Goal: Information Seeking & Learning: Learn about a topic

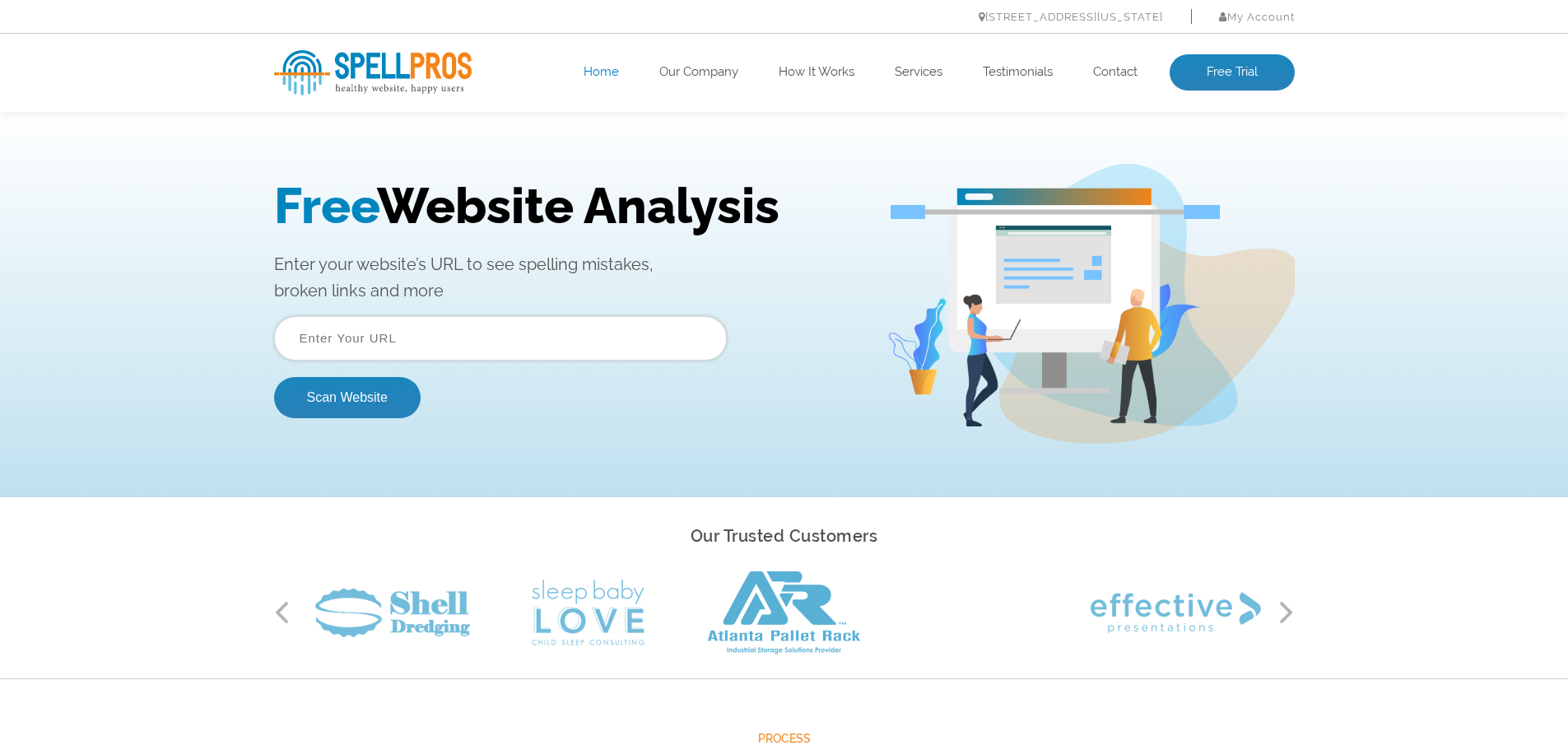
click at [316, 338] on input "text" at bounding box center [499, 338] width 452 height 45
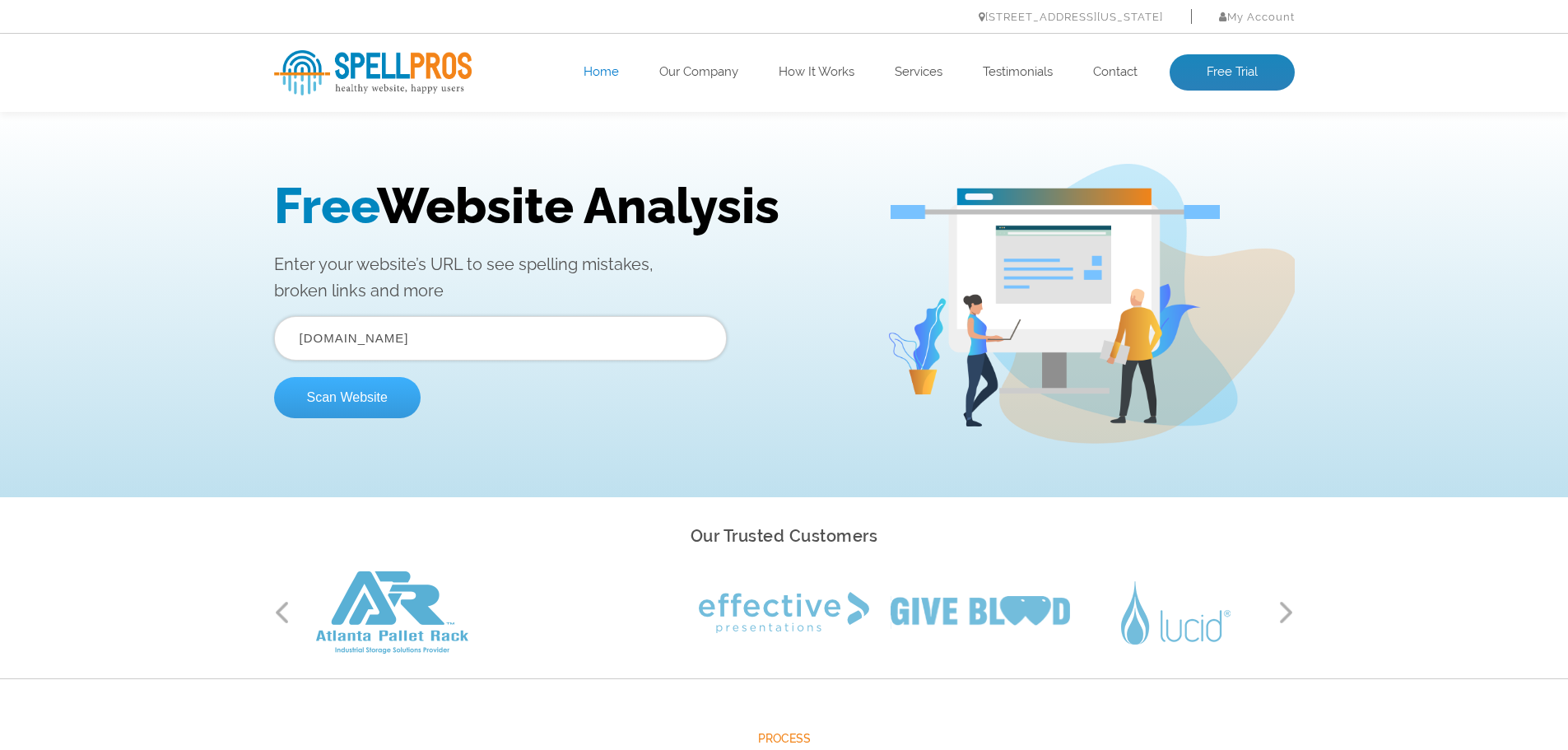
click at [336, 397] on button "Scan Website" at bounding box center [347, 397] width 147 height 41
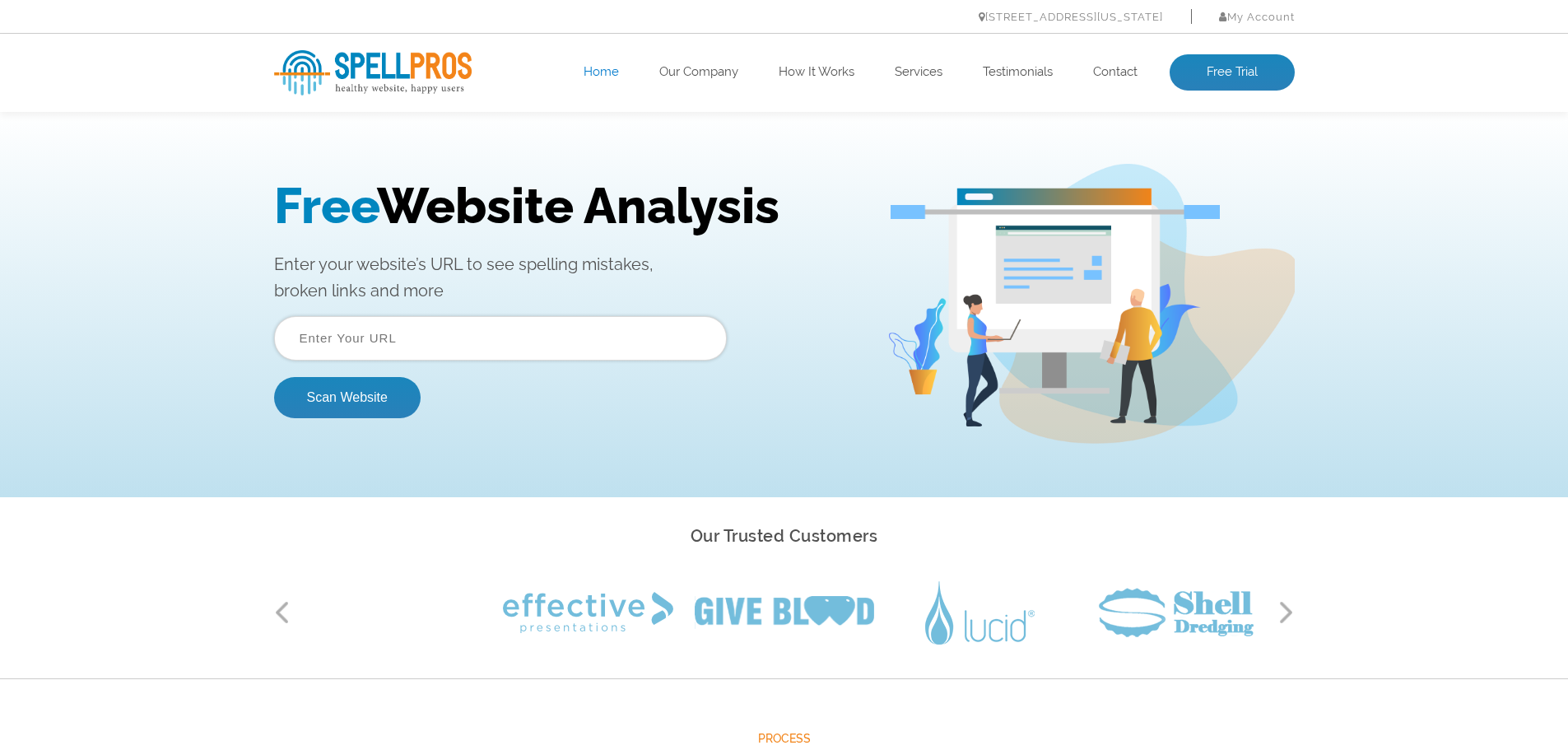
click at [312, 332] on input "text" at bounding box center [499, 338] width 452 height 45
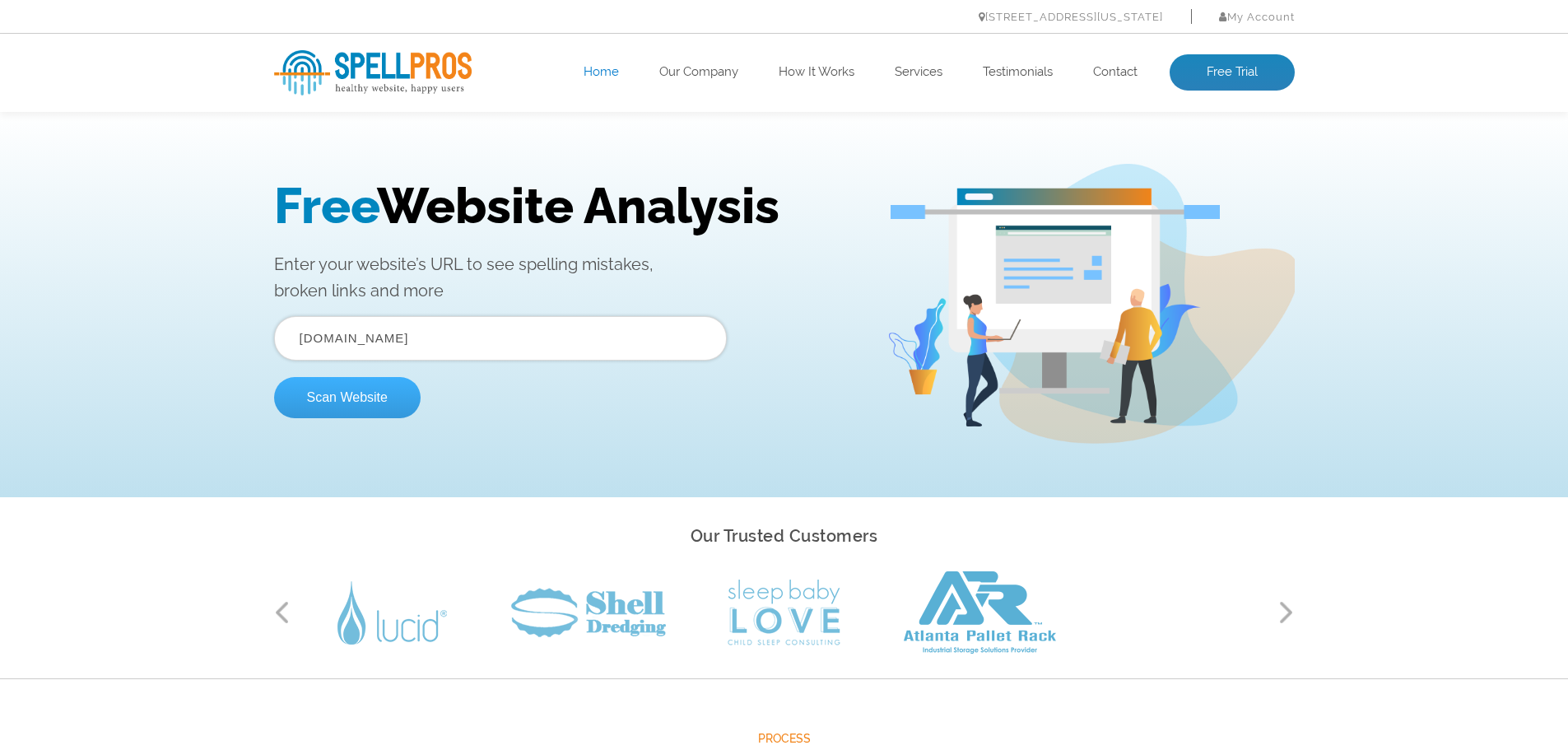
type input "[DOMAIN_NAME]"
click at [333, 393] on button "Scan Website" at bounding box center [347, 397] width 147 height 41
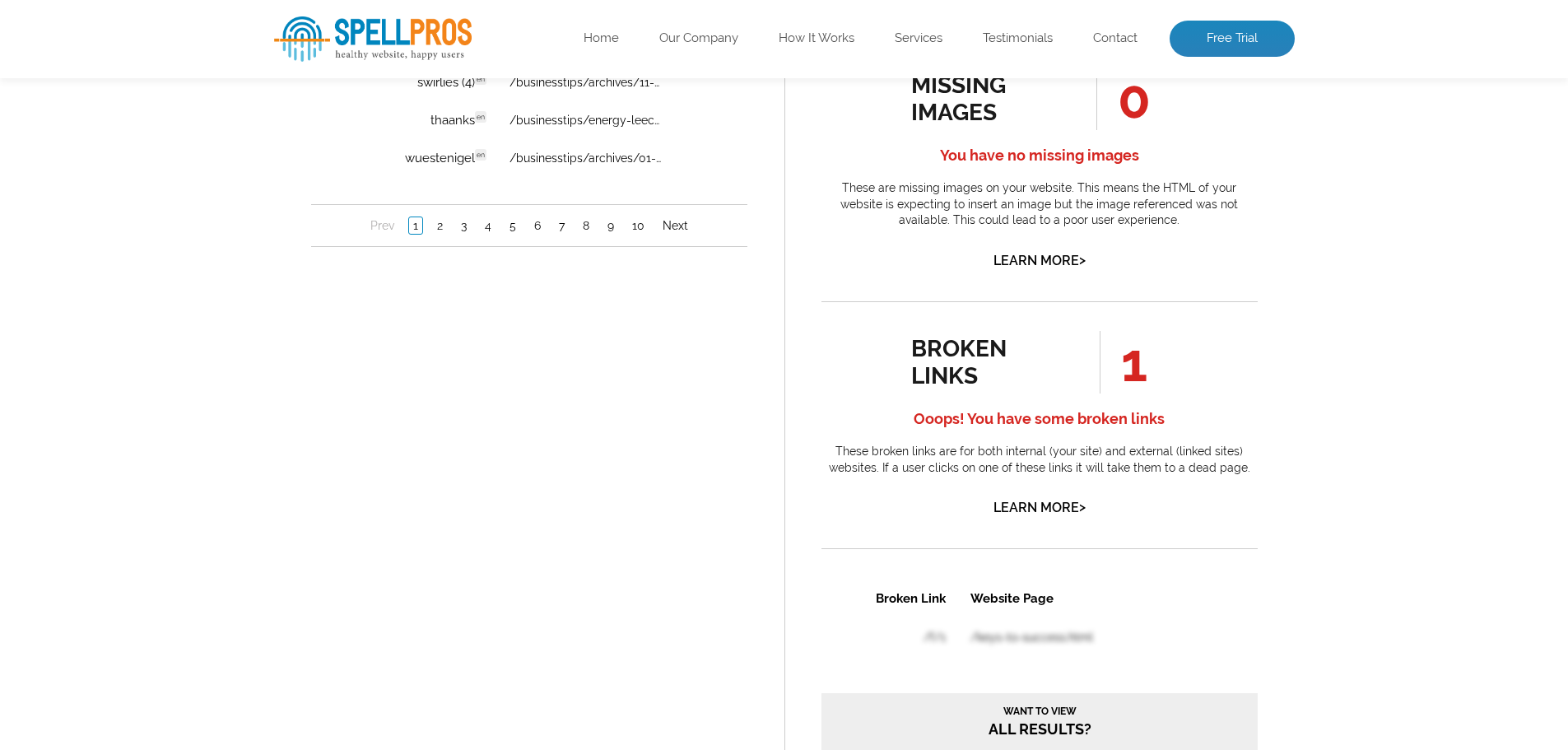
scroll to position [1452, 0]
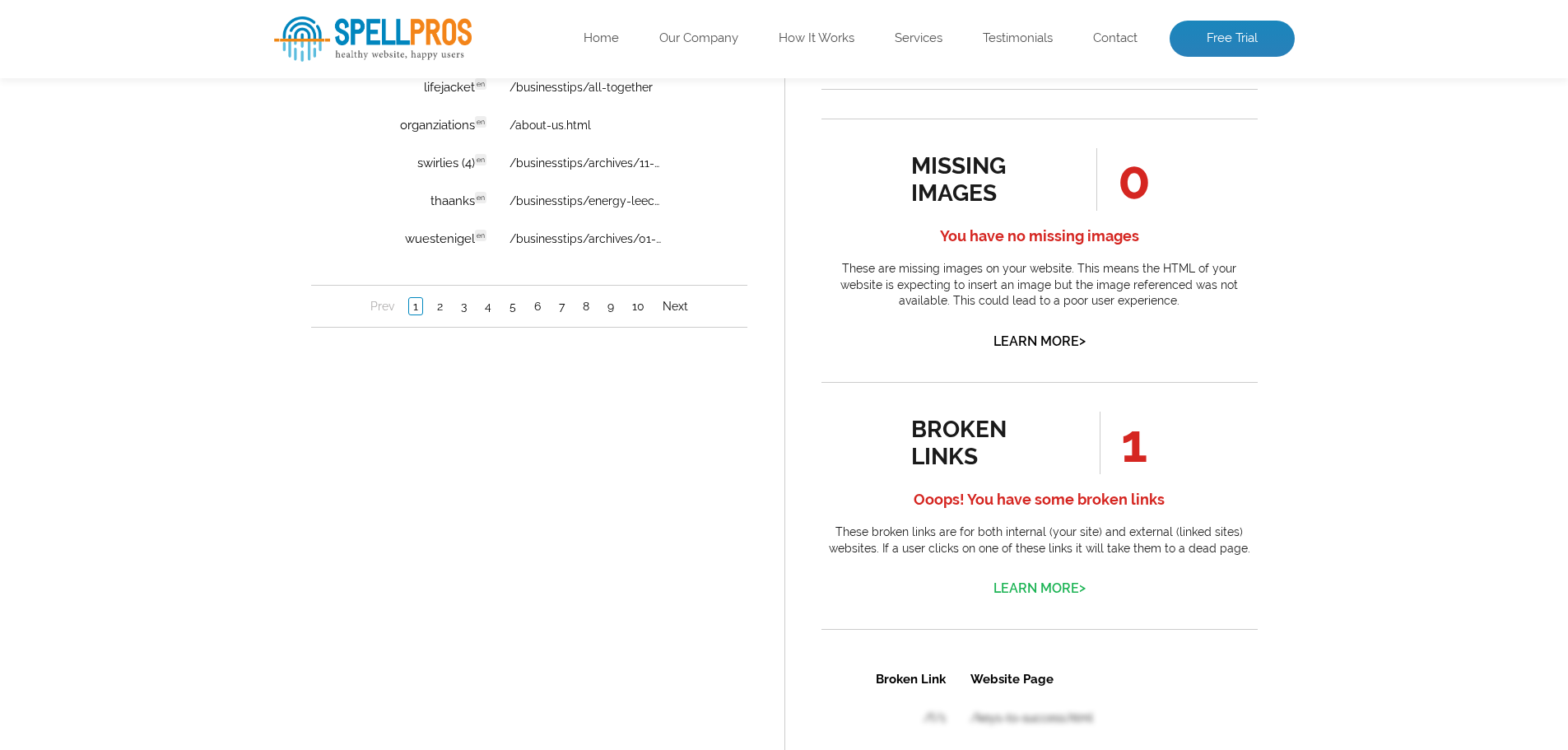
click at [1040, 586] on link "Learn More >" at bounding box center [1038, 588] width 92 height 15
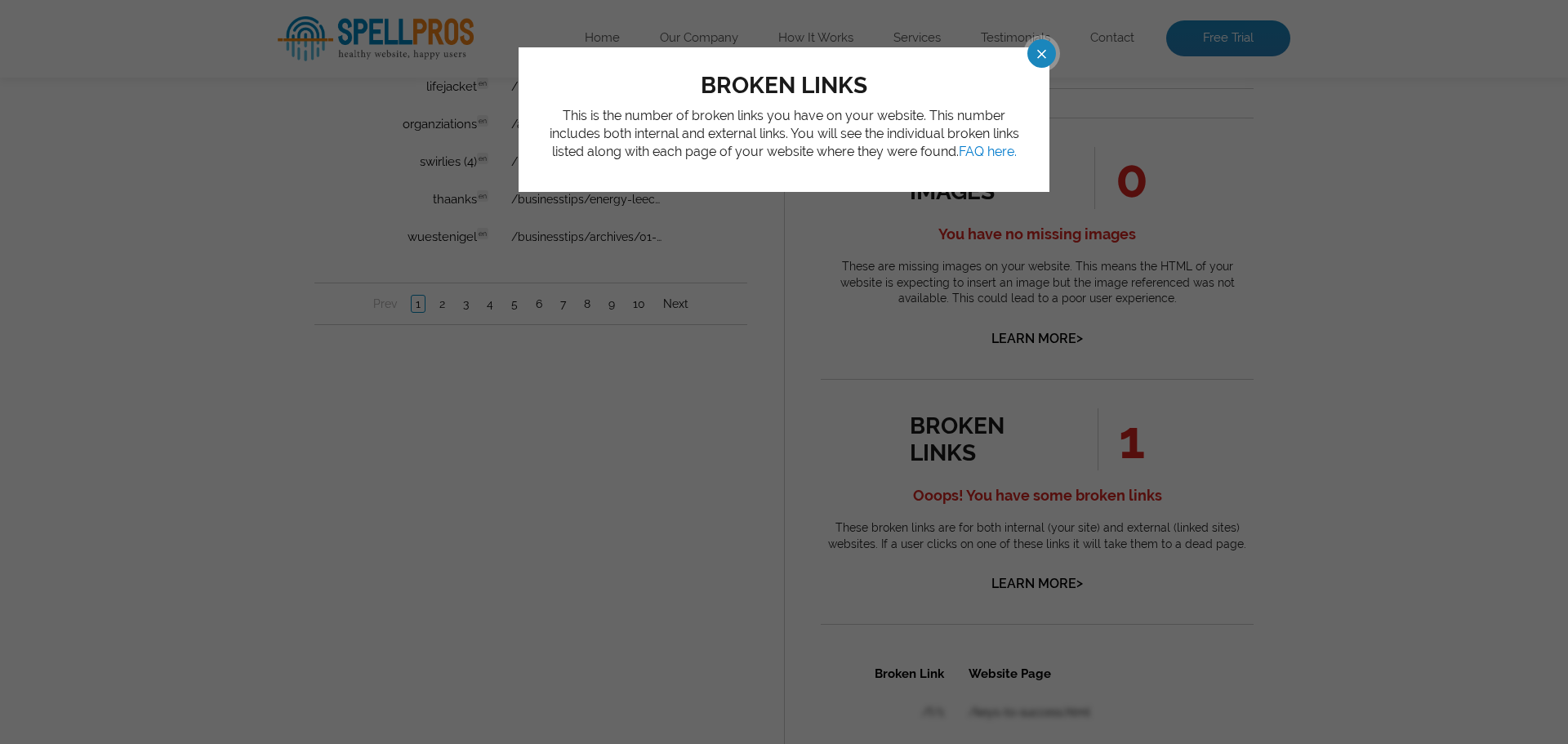
click at [1038, 53] on span at bounding box center [1027, 54] width 29 height 29
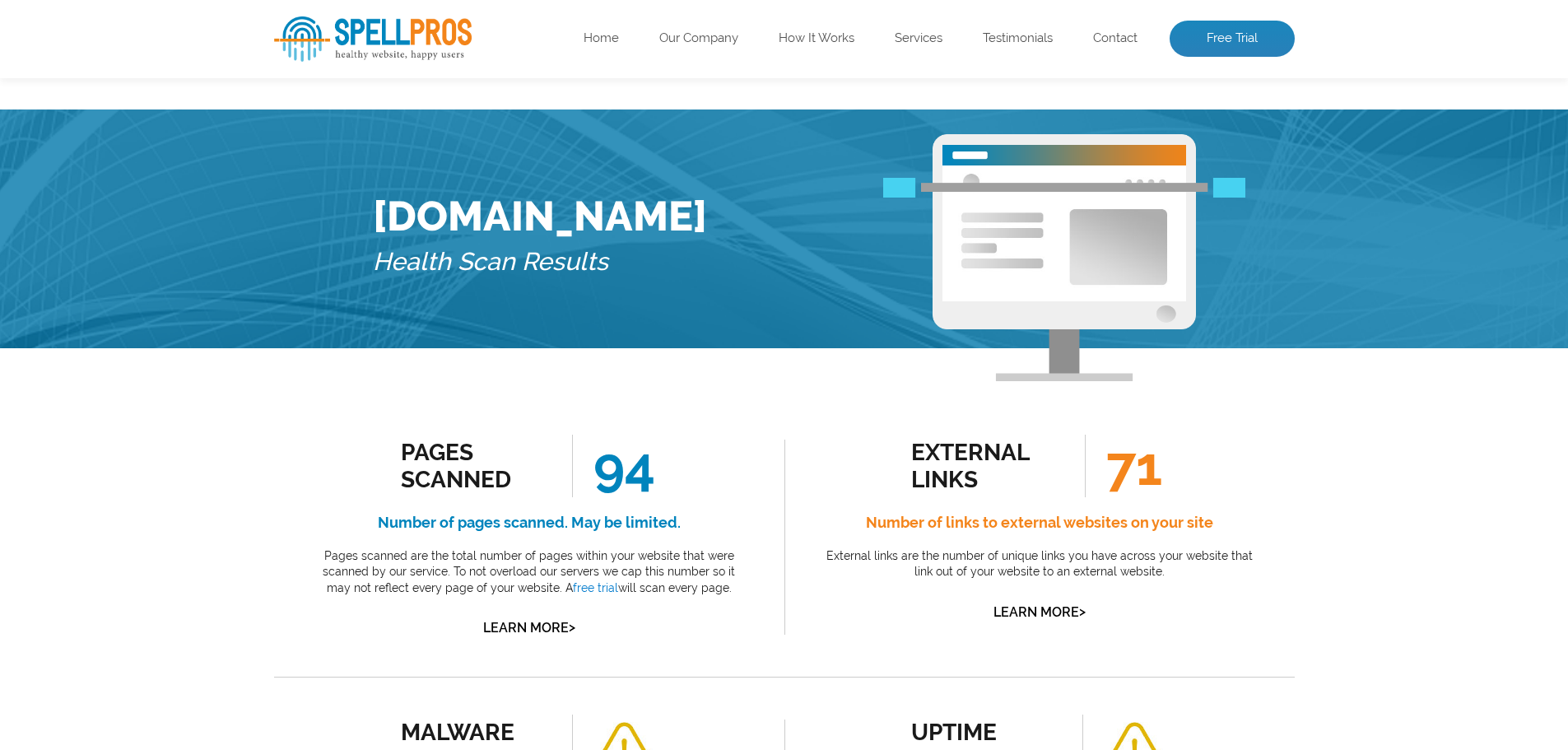
scroll to position [0, 0]
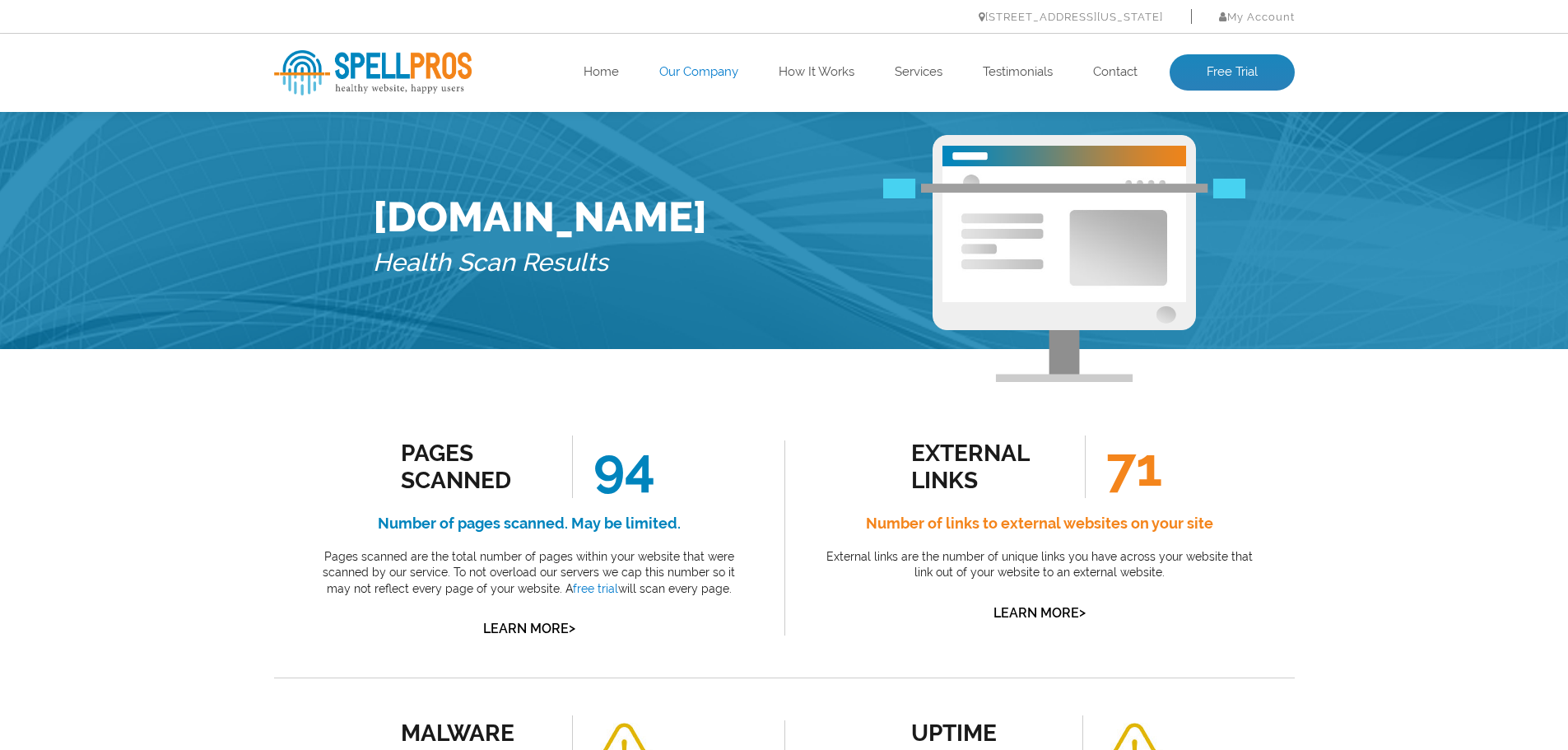
click at [694, 68] on link "Our Company" at bounding box center [699, 72] width 79 height 16
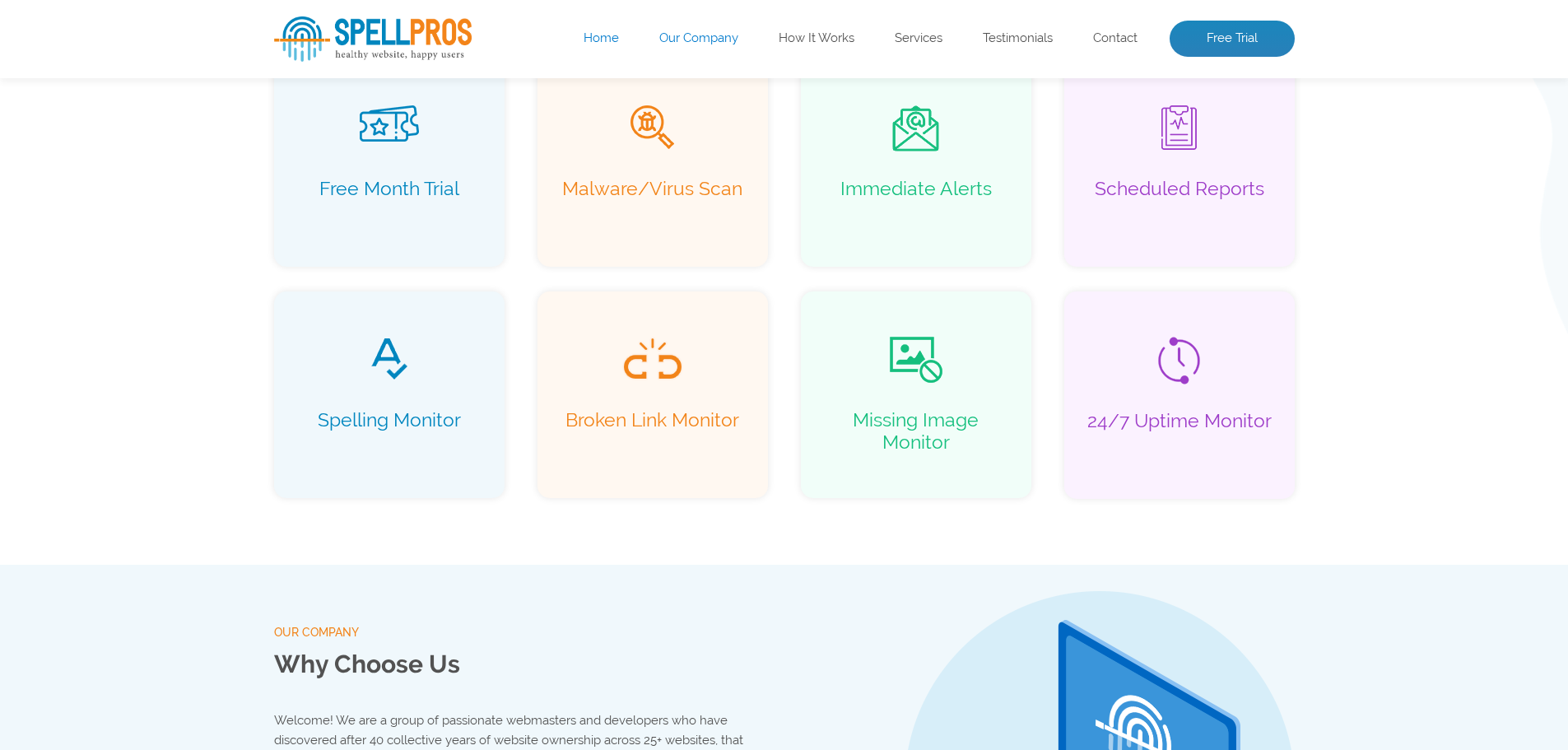
scroll to position [1068, 0]
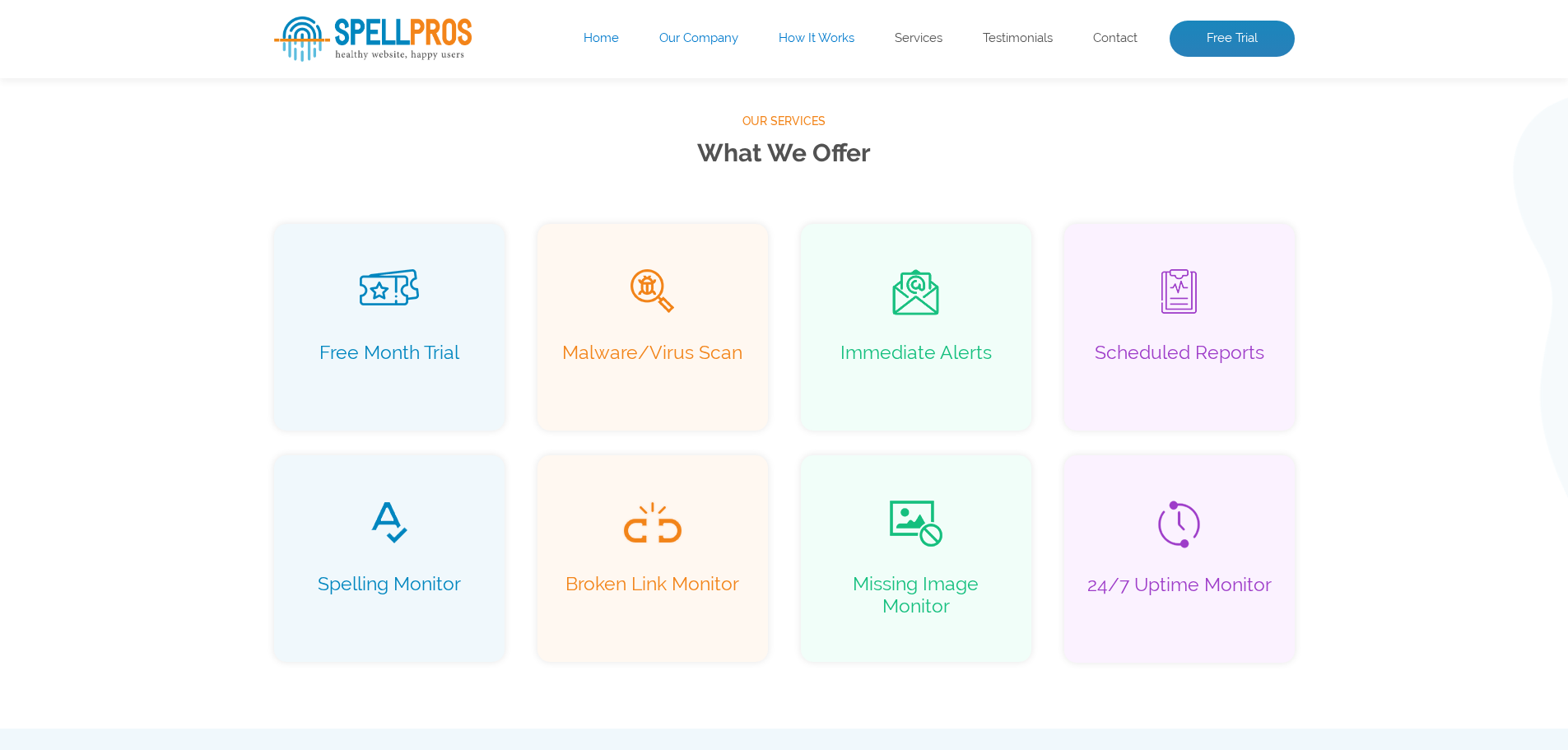
click at [798, 34] on link "How It Works" at bounding box center [816, 38] width 76 height 16
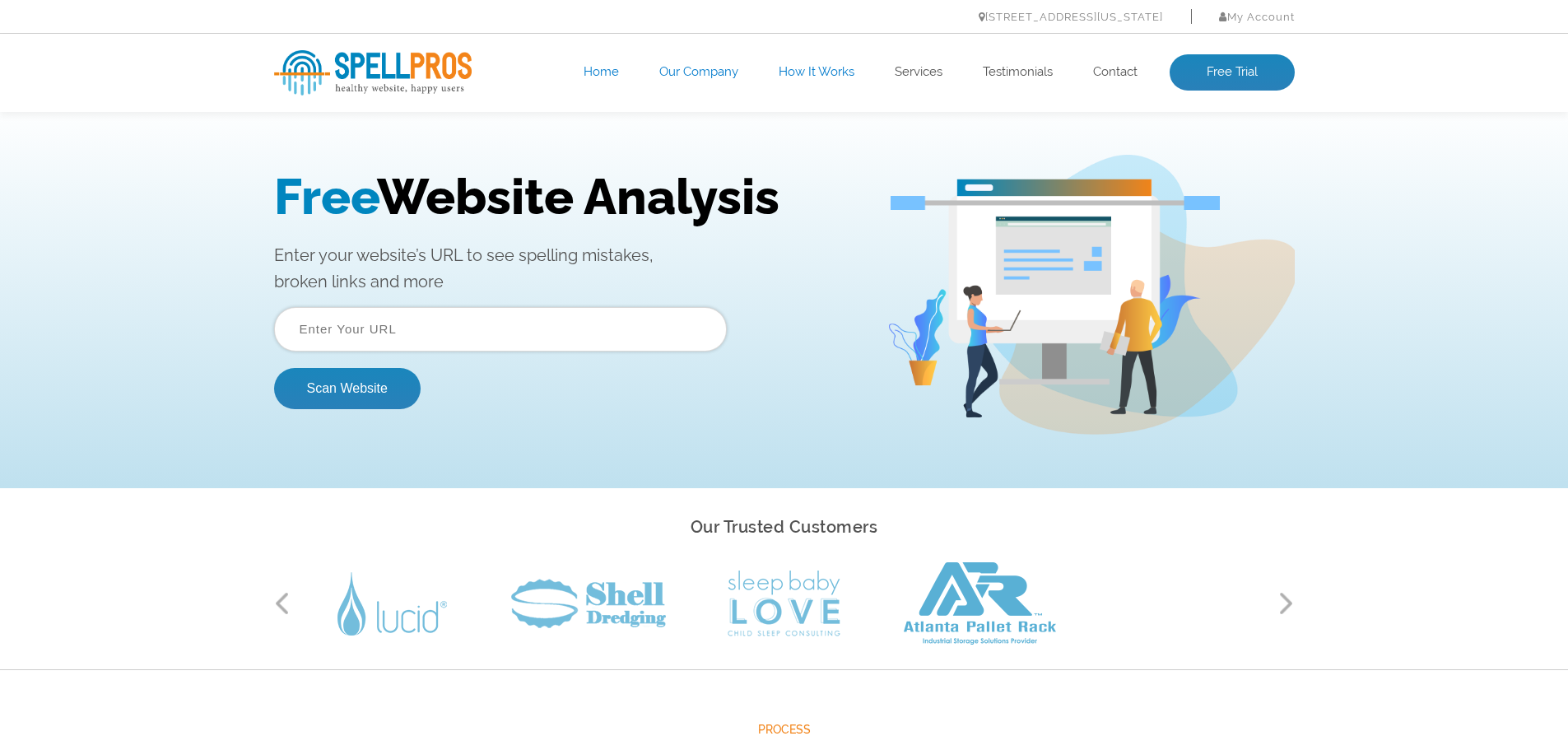
scroll to position [0, 0]
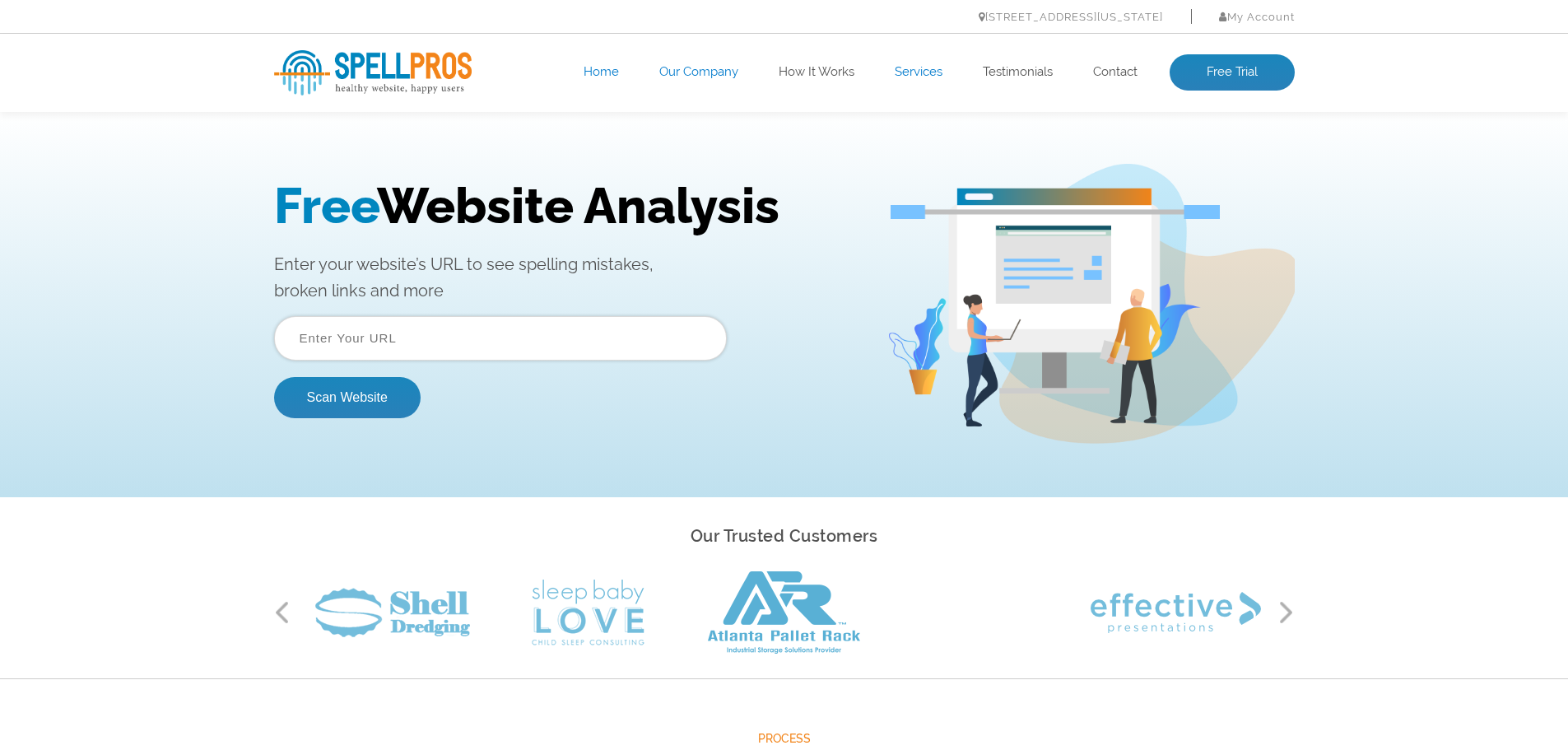
click at [911, 70] on link "Services" at bounding box center [918, 72] width 48 height 16
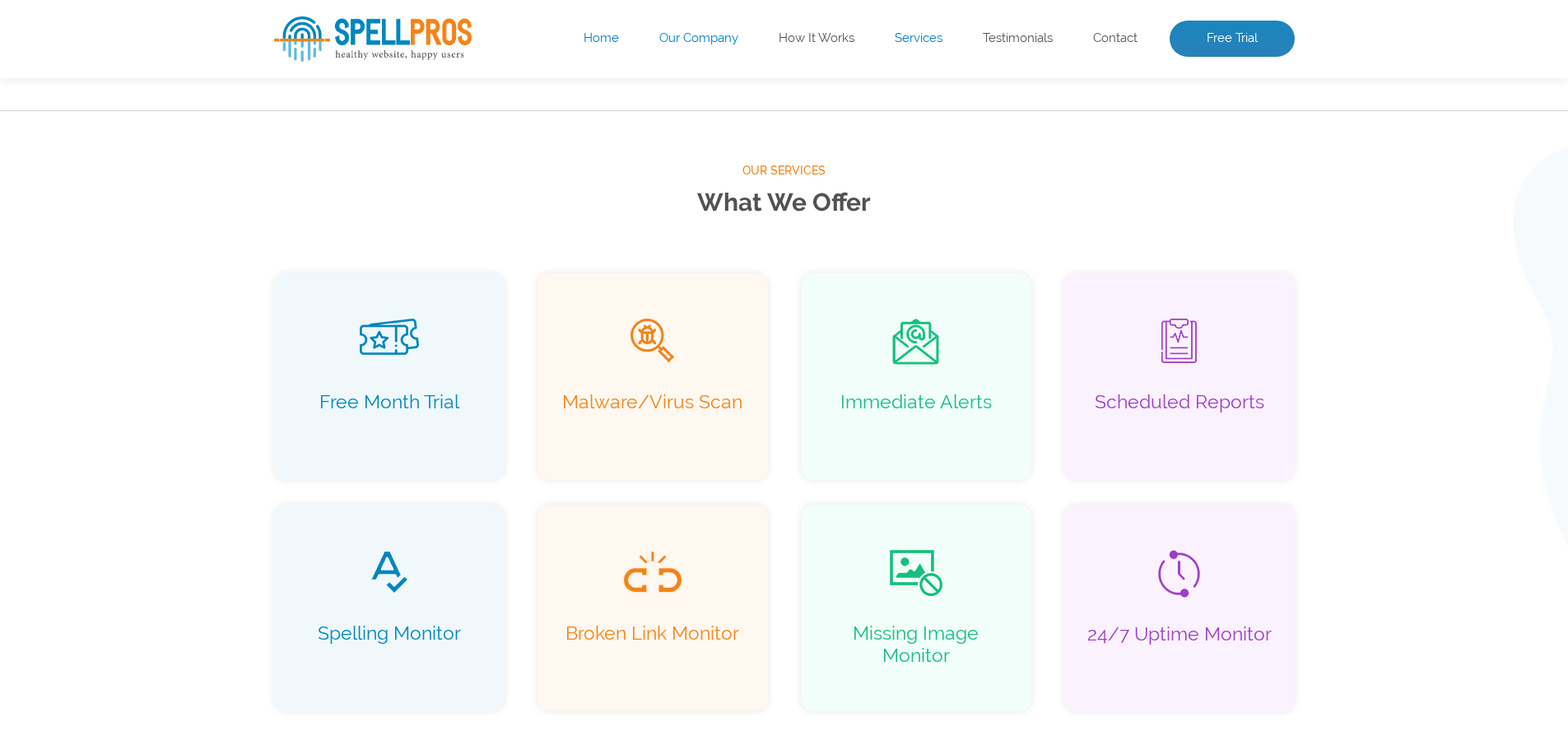
scroll to position [1060, 0]
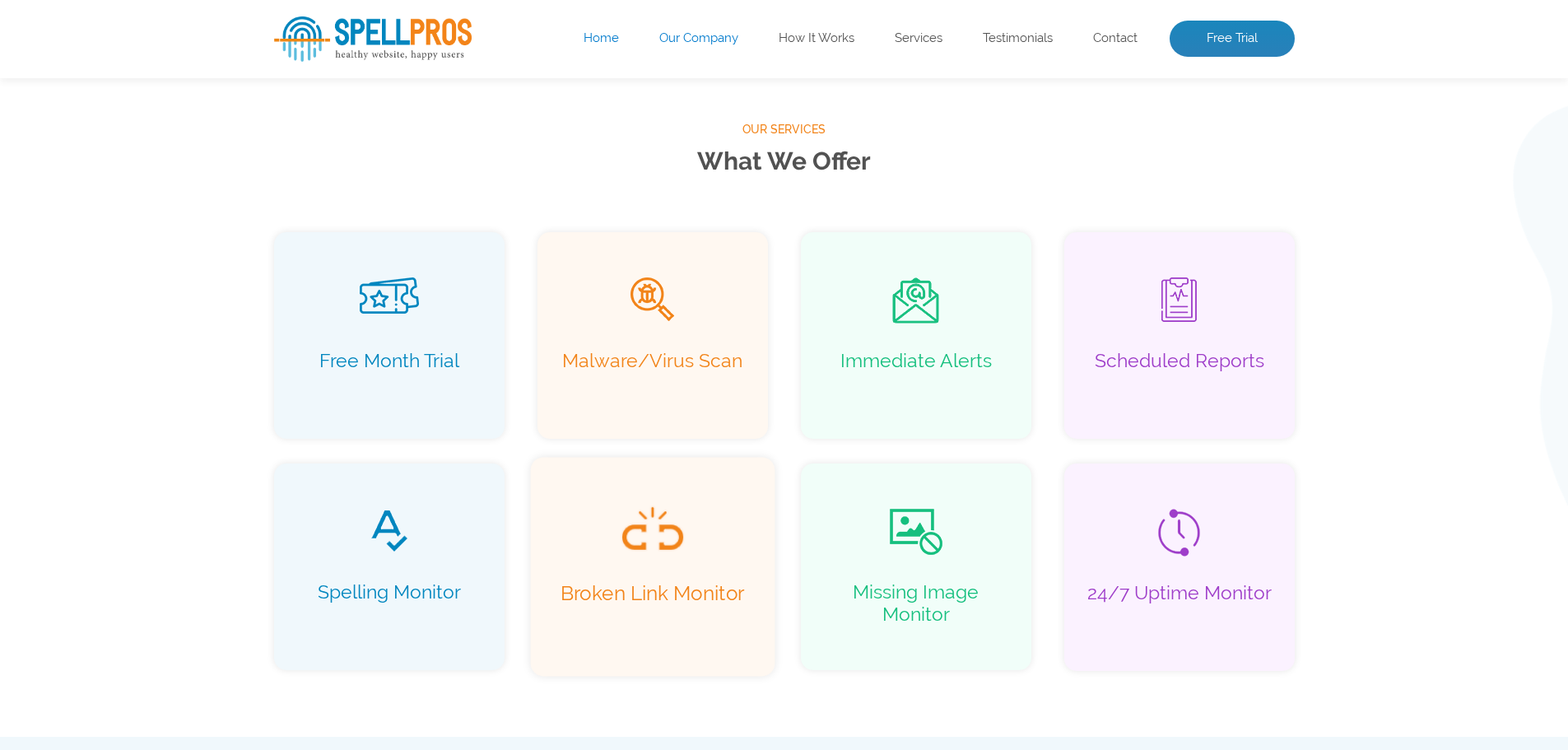
click at [658, 545] on img at bounding box center [651, 529] width 64 height 46
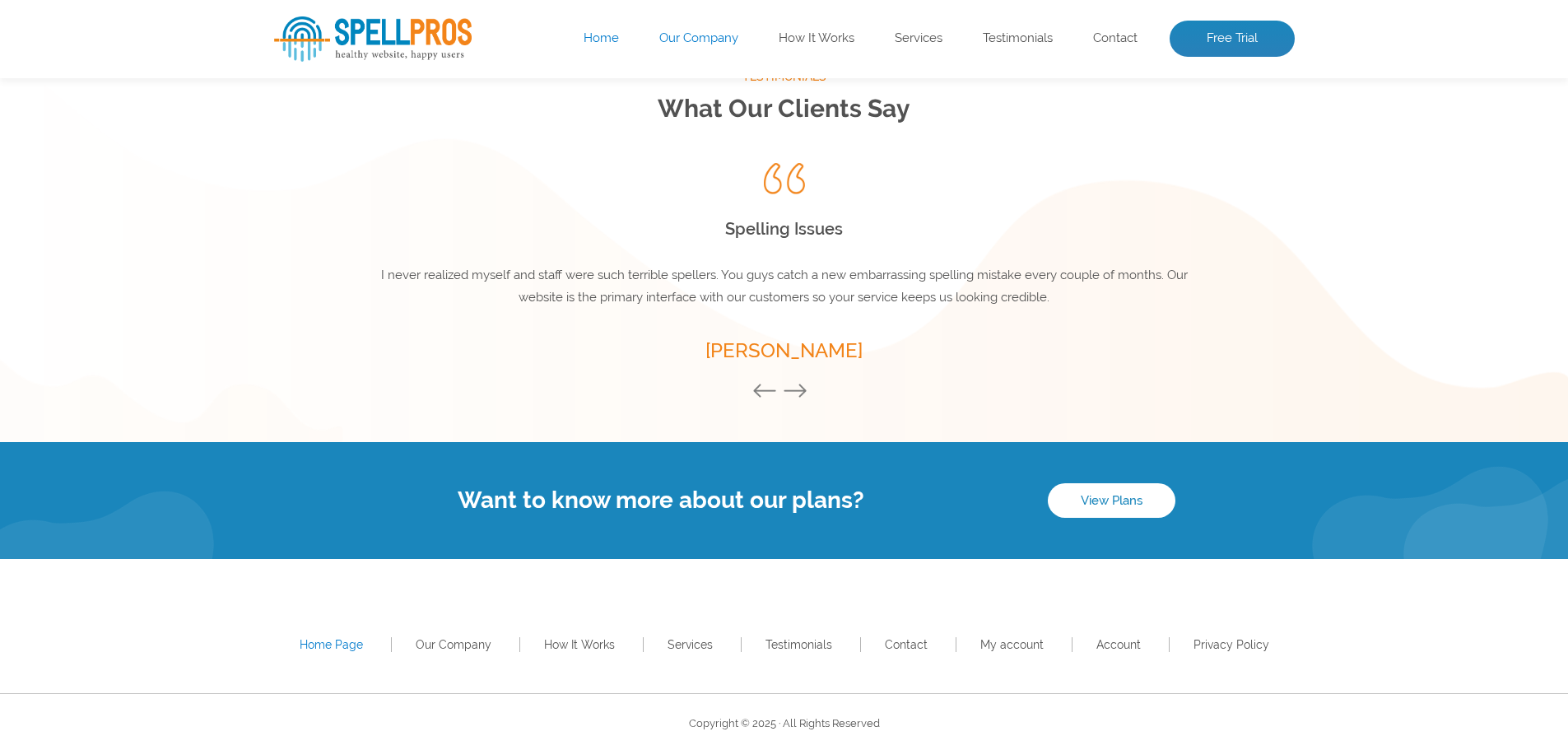
scroll to position [2216, 0]
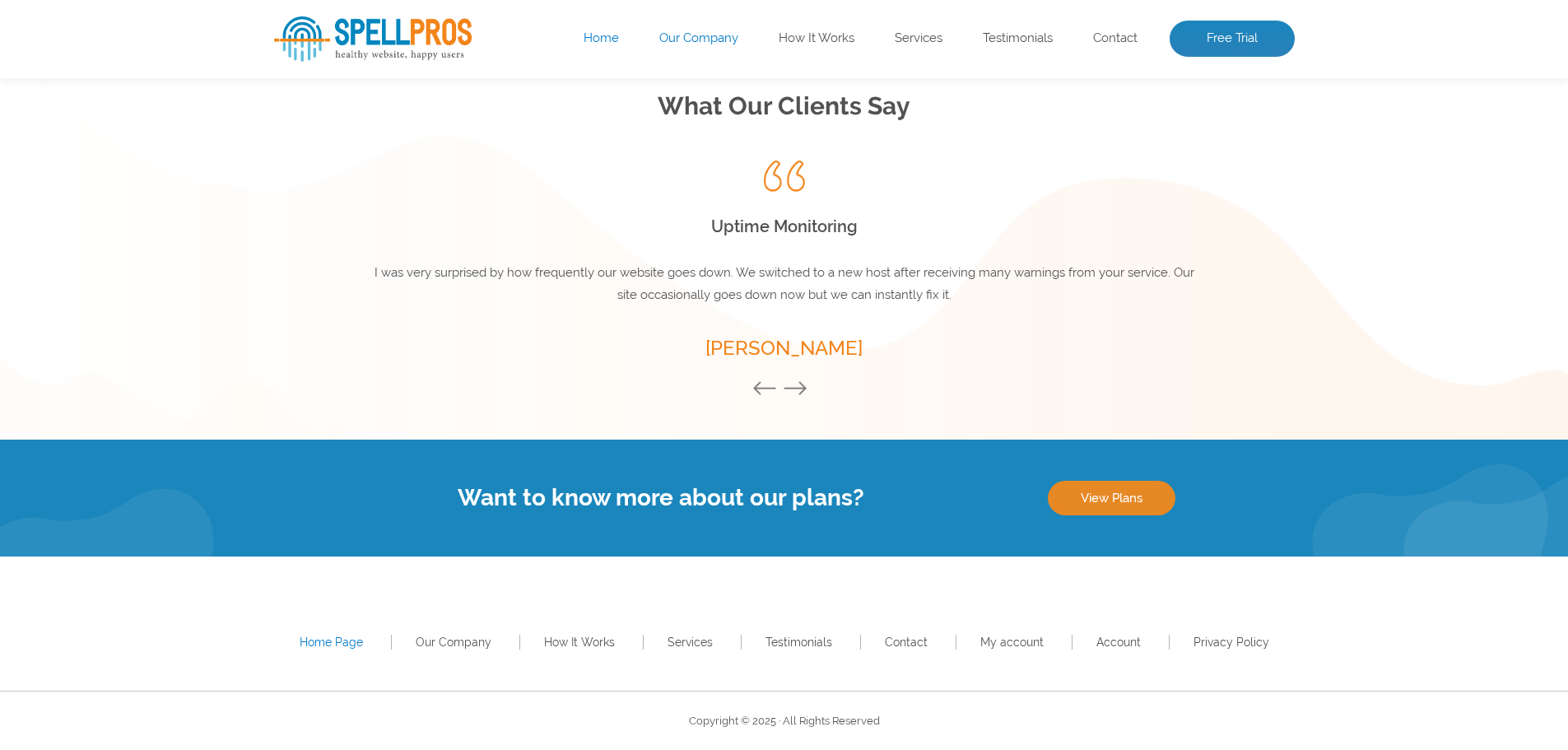
click at [1112, 497] on link "View Plans" at bounding box center [1111, 498] width 128 height 34
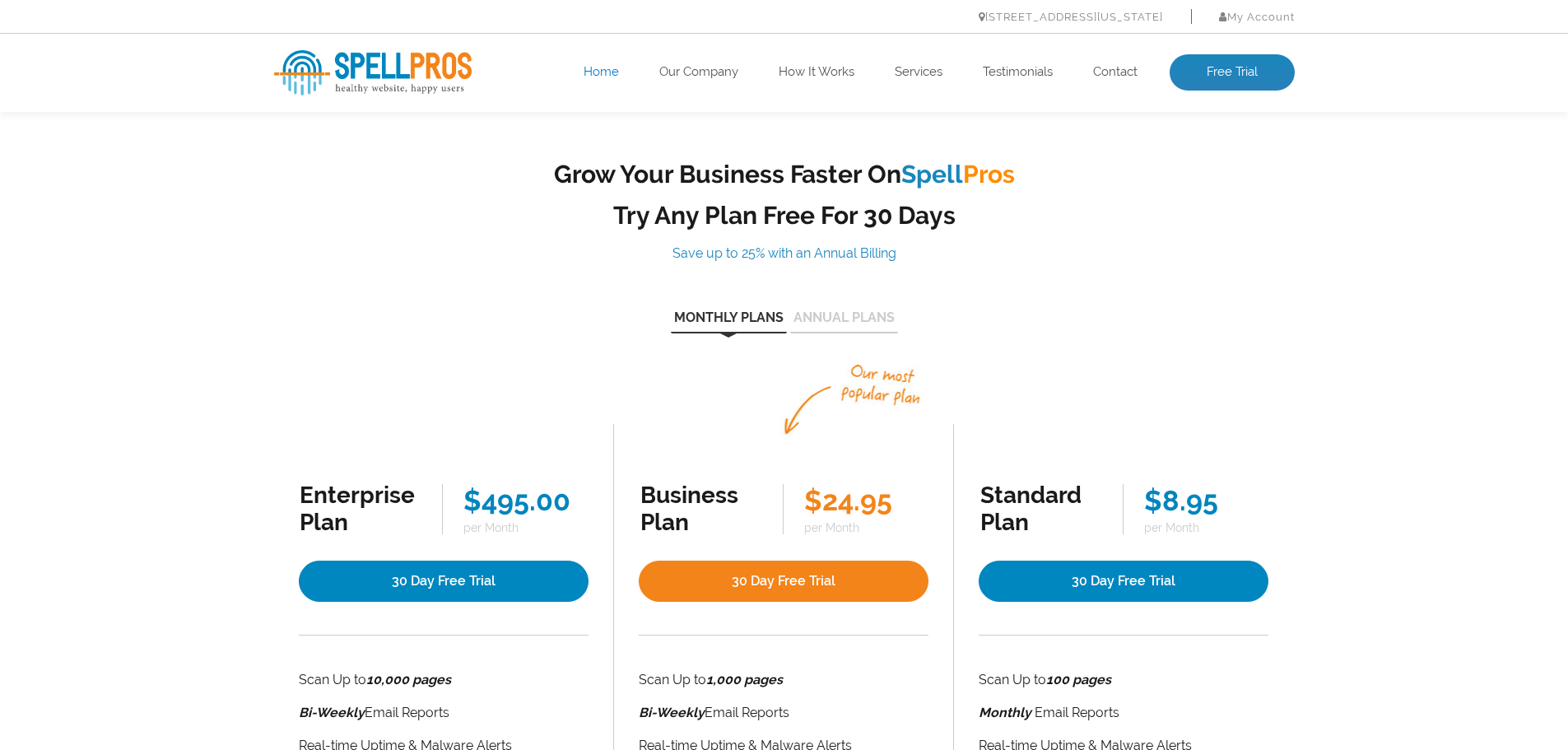
click at [608, 70] on link "Home" at bounding box center [601, 72] width 35 height 16
